Goal: Transaction & Acquisition: Purchase product/service

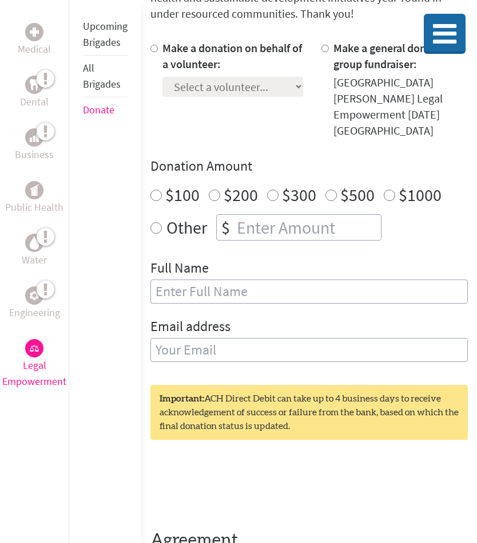
scroll to position [283, 0]
click at [162, 184] on div "$100" at bounding box center [175, 194] width 49 height 21
click at [152, 189] on input "$100" at bounding box center [156, 194] width 11 height 11
radio input "true"
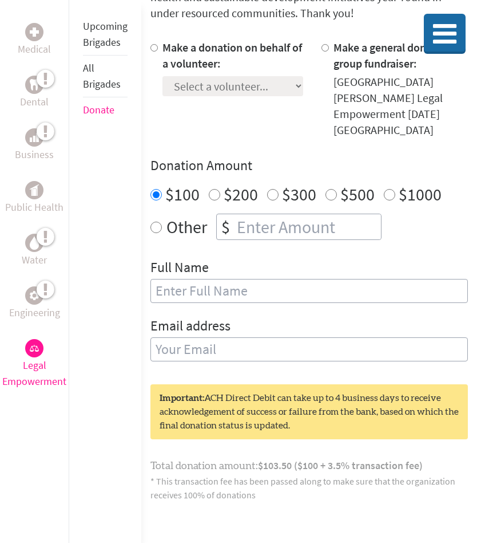
radio input "true"
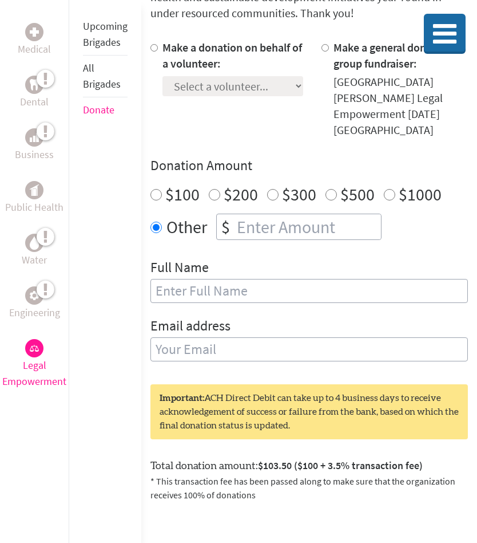
click at [242, 216] on input "number" at bounding box center [308, 226] width 147 height 25
click at [146, 170] on div "Medical Dental Business Public Health Water Engineering Legal Empowerment Upcom…" at bounding box center [238, 306] width 477 height 822
click at [158, 189] on input "$100" at bounding box center [156, 194] width 11 height 11
radio input "true"
click at [191, 284] on input "text" at bounding box center [310, 291] width 318 height 24
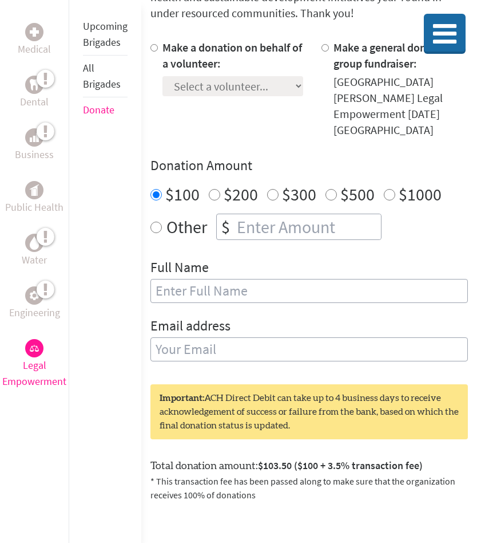
type input "[PERSON_NAME]"
type input "[EMAIL_ADDRESS][DOMAIN_NAME]"
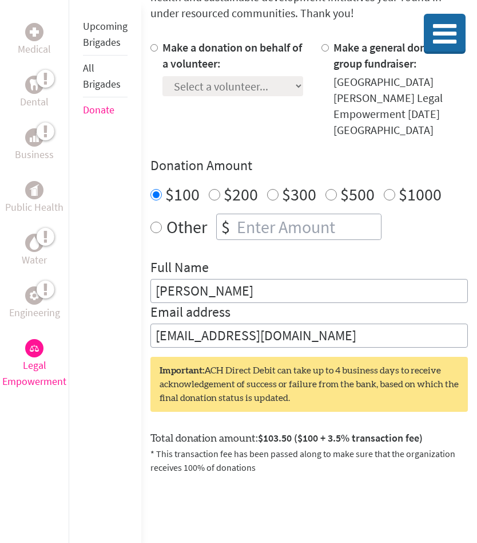
drag, startPoint x: 229, startPoint y: 268, endPoint x: 116, endPoint y: 255, distance: 113.4
click at [116, 255] on div "Medical Dental Business Public Health Water Engineering Legal Empowerment Upcom…" at bounding box center [238, 292] width 477 height 795
type input "D"
type input "H"
type input "G"
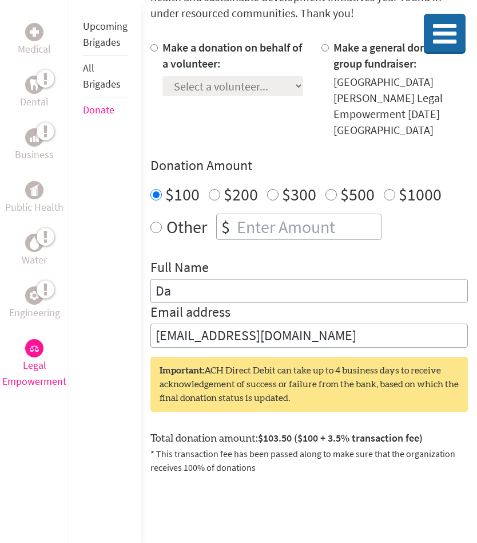
type input "D"
type input "G"
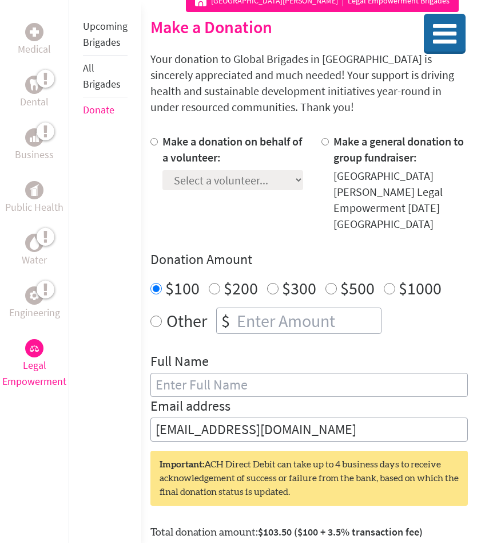
scroll to position [201, 0]
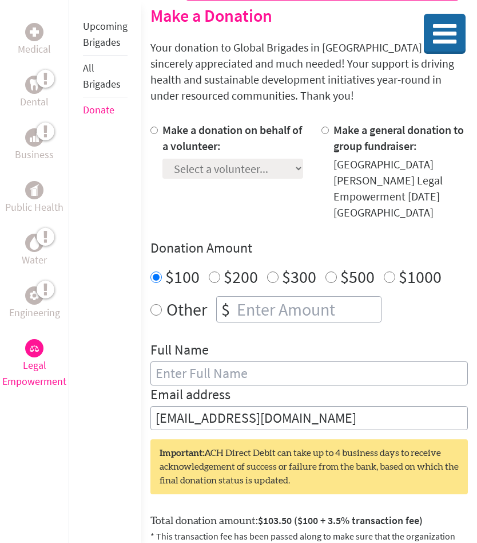
click at [163, 137] on label "Make a donation on behalf of a volunteer:" at bounding box center [233, 137] width 140 height 30
click at [158, 134] on input "Make a donation on behalf of a volunteer:" at bounding box center [154, 129] width 7 height 7
radio input "true"
click at [220, 170] on select "Select a volunteer... [PERSON_NAME] [PERSON_NAME] [PERSON_NAME] [PERSON_NAME] […" at bounding box center [233, 169] width 141 height 20
select select "9BECA143-46D7-11F0-B8AC-42010A400003"
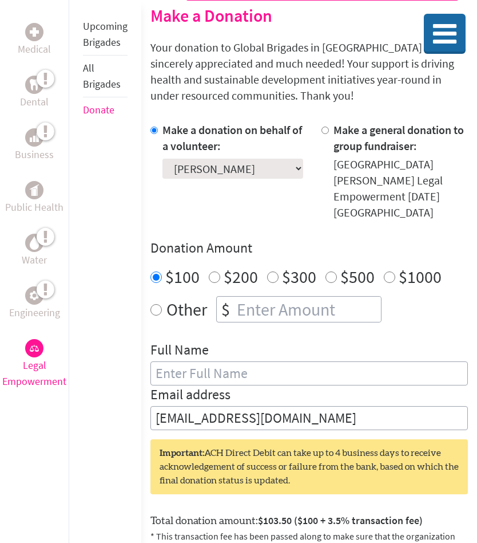
click at [163, 159] on select "Select a volunteer... [PERSON_NAME] [PERSON_NAME] [PERSON_NAME] [PERSON_NAME] […" at bounding box center [233, 169] width 141 height 20
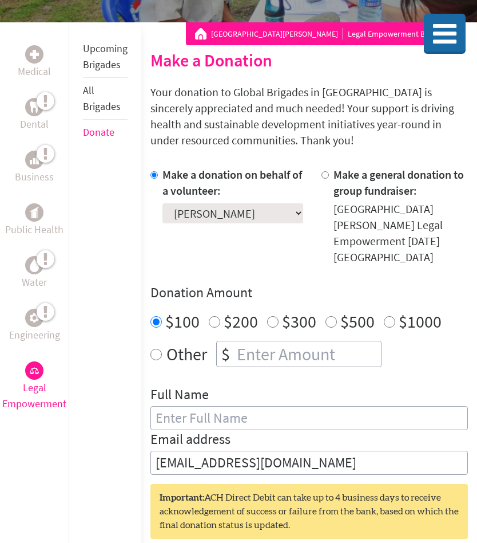
scroll to position [105, 0]
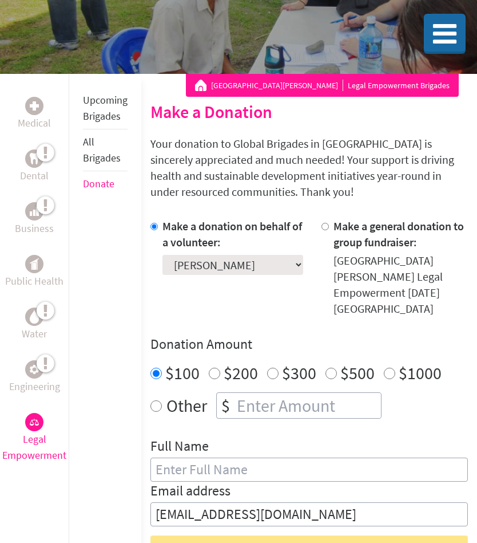
click at [260, 265] on select "Select a volunteer... [PERSON_NAME] [PERSON_NAME] [PERSON_NAME] [PERSON_NAME] […" at bounding box center [233, 265] width 141 height 20
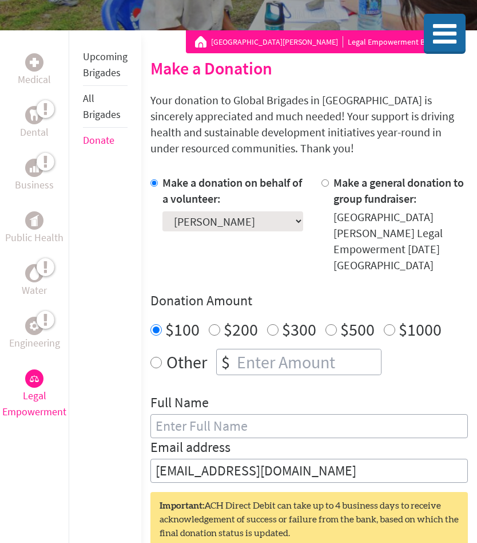
scroll to position [147, 0]
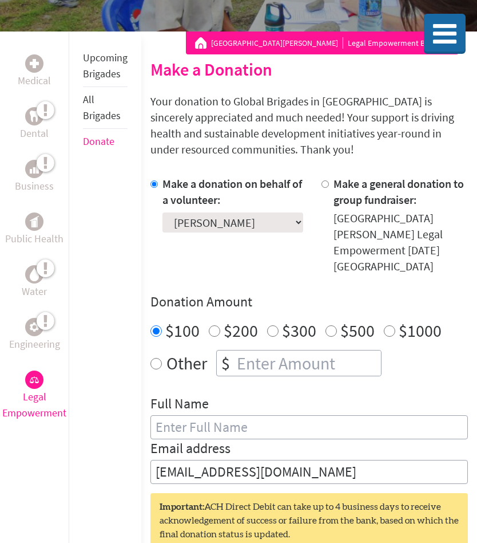
click at [304, 419] on input "text" at bounding box center [310, 427] width 318 height 24
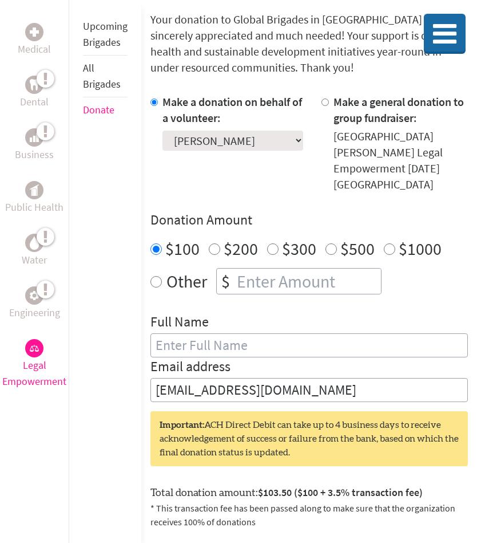
scroll to position [236, 0]
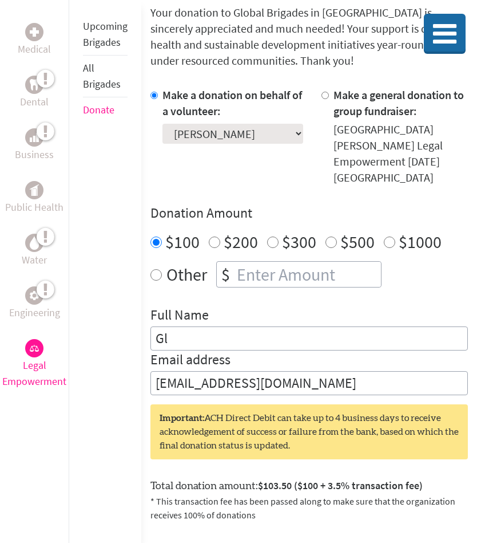
type input "G"
type input "F"
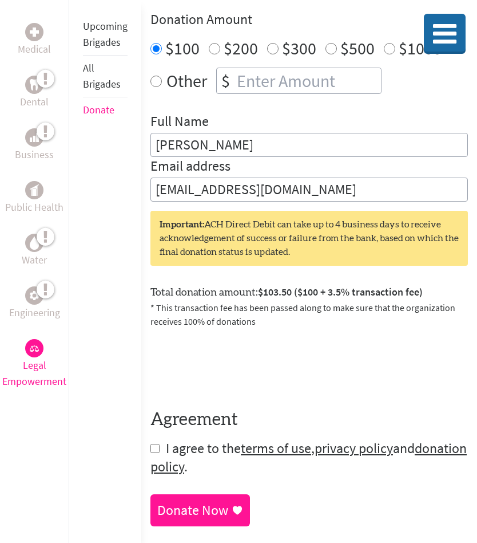
scroll to position [457, 0]
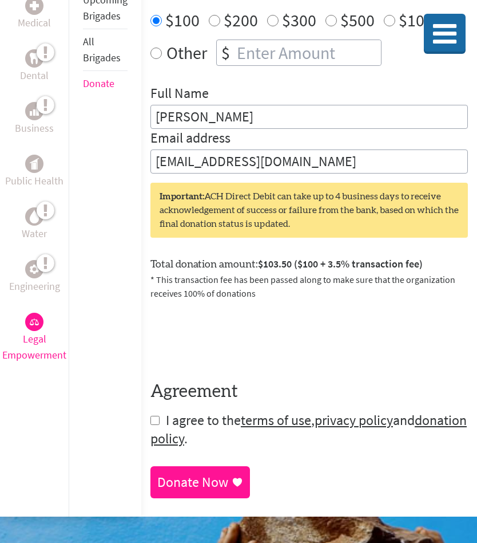
type input "[PERSON_NAME]"
click at [159, 407] on form "Make a donation on behalf of a volunteer: Select a volunteer... [PERSON_NAME] […" at bounding box center [310, 157] width 318 height 582
click at [156, 415] on input "checkbox" at bounding box center [155, 419] width 9 height 9
checkbox input "true"
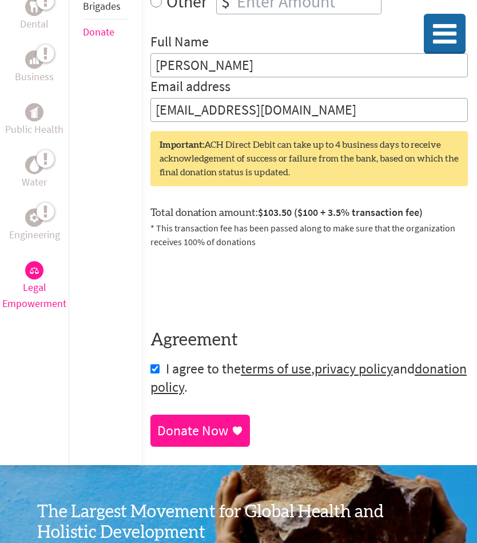
scroll to position [547, 0]
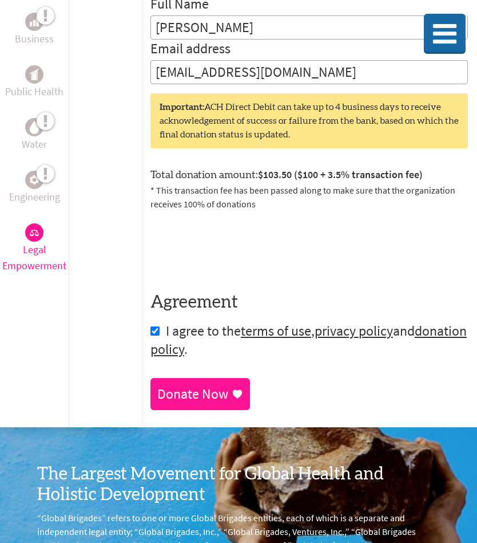
click at [231, 378] on link "Donate Now" at bounding box center [201, 394] width 100 height 32
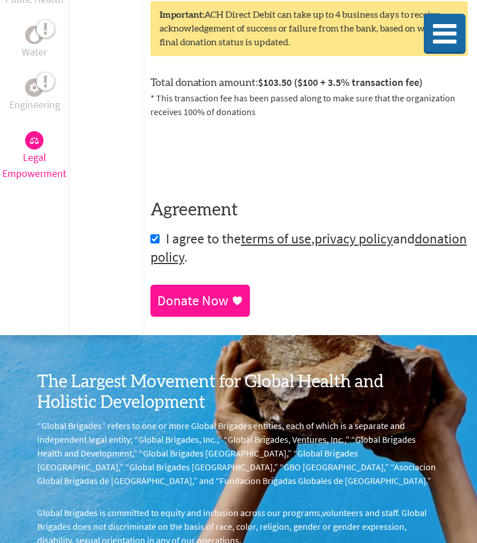
scroll to position [677, 0]
